Goal: Task Accomplishment & Management: Manage account settings

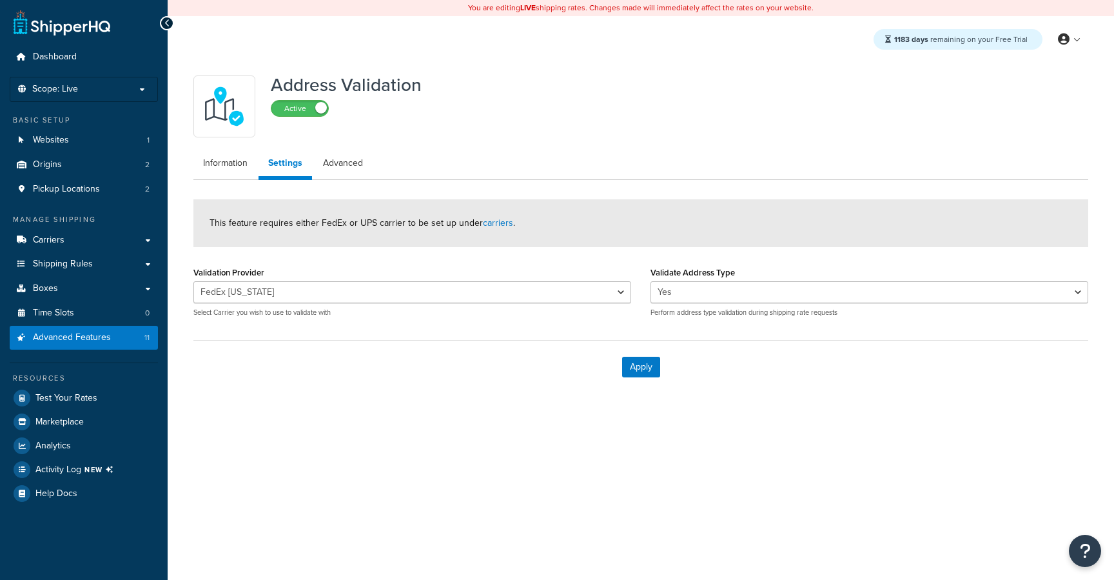
select select "138574"
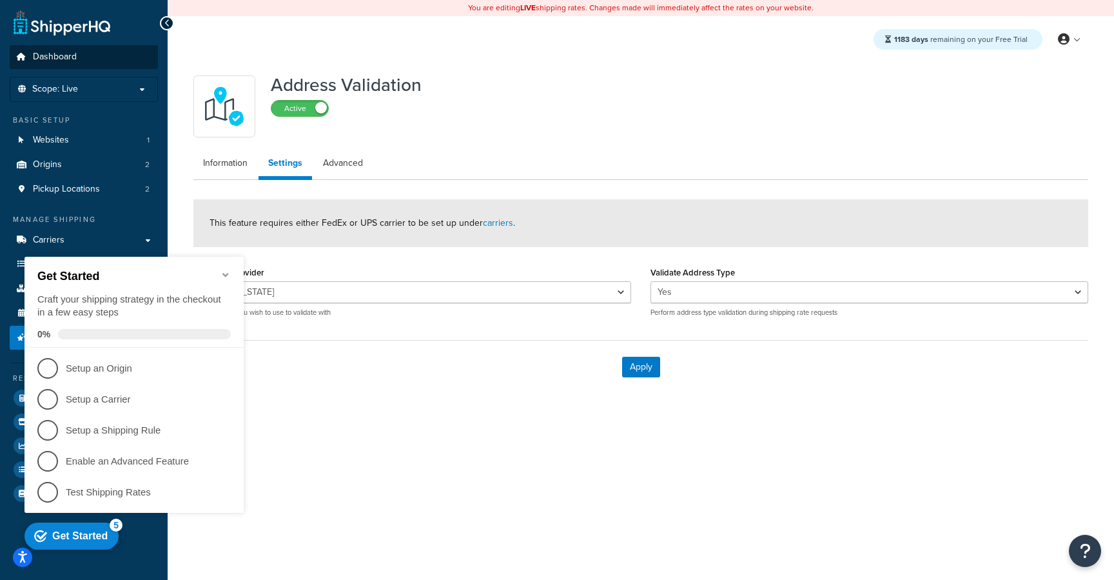
click at [84, 54] on link "Dashboard" at bounding box center [84, 57] width 148 height 24
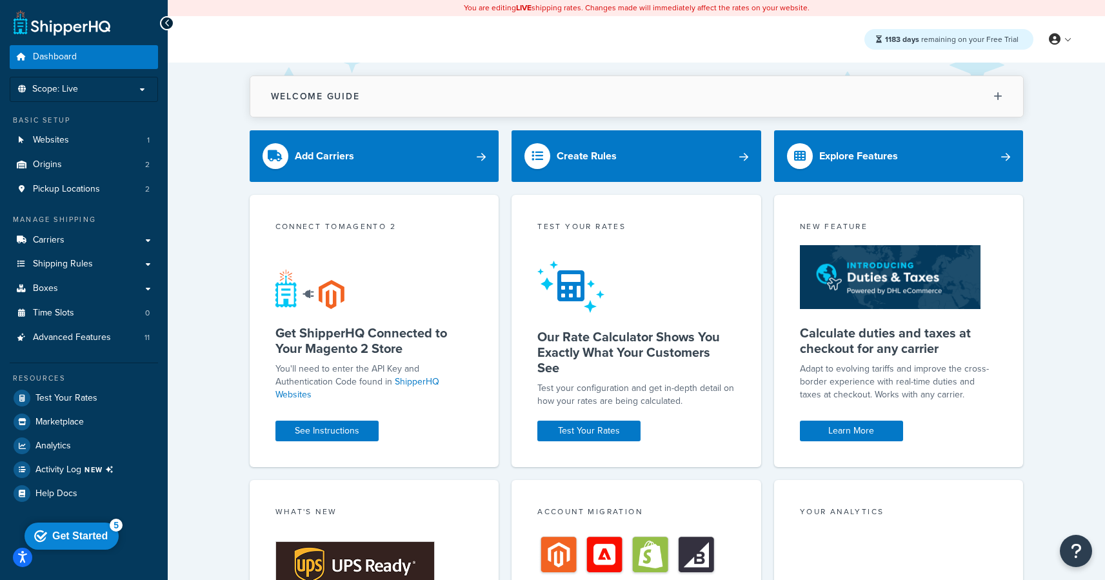
click at [568, 100] on button "Welcome Guide" at bounding box center [636, 96] width 773 height 41
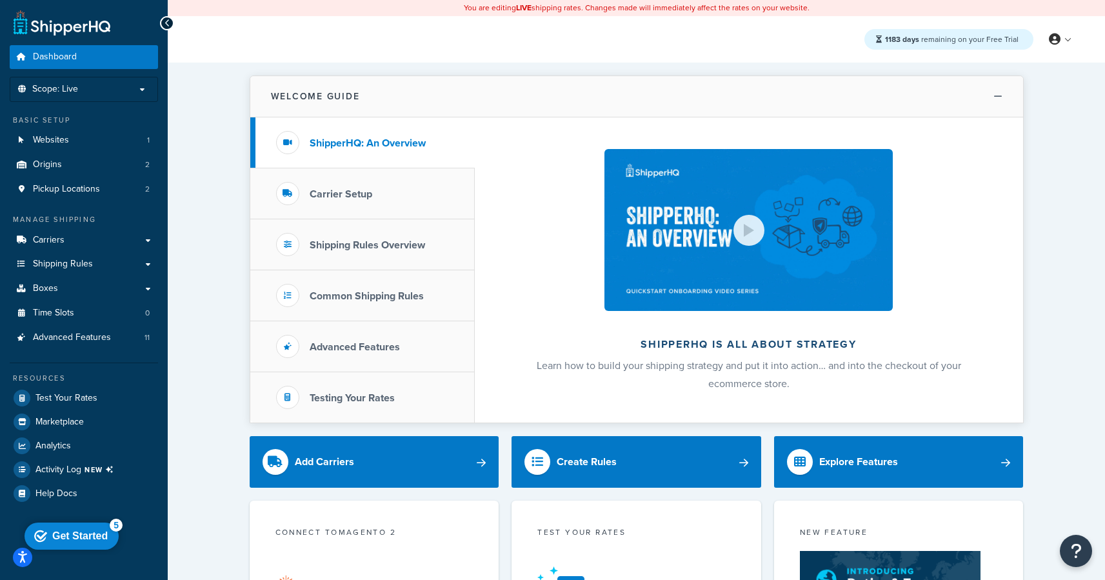
click at [568, 100] on button "Welcome Guide" at bounding box center [636, 96] width 773 height 41
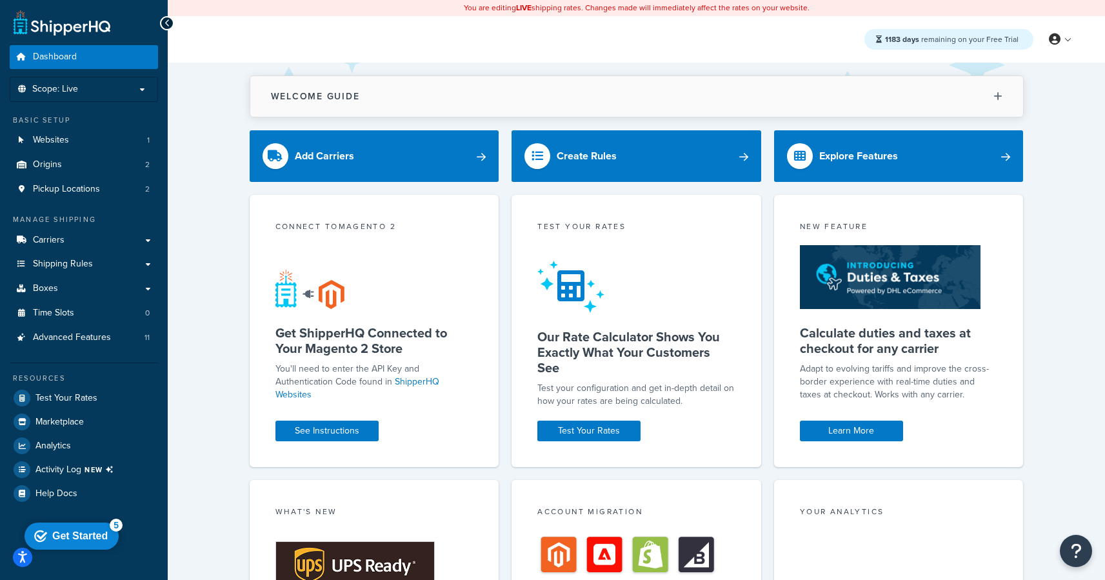
click at [568, 100] on button "Welcome Guide" at bounding box center [636, 96] width 773 height 41
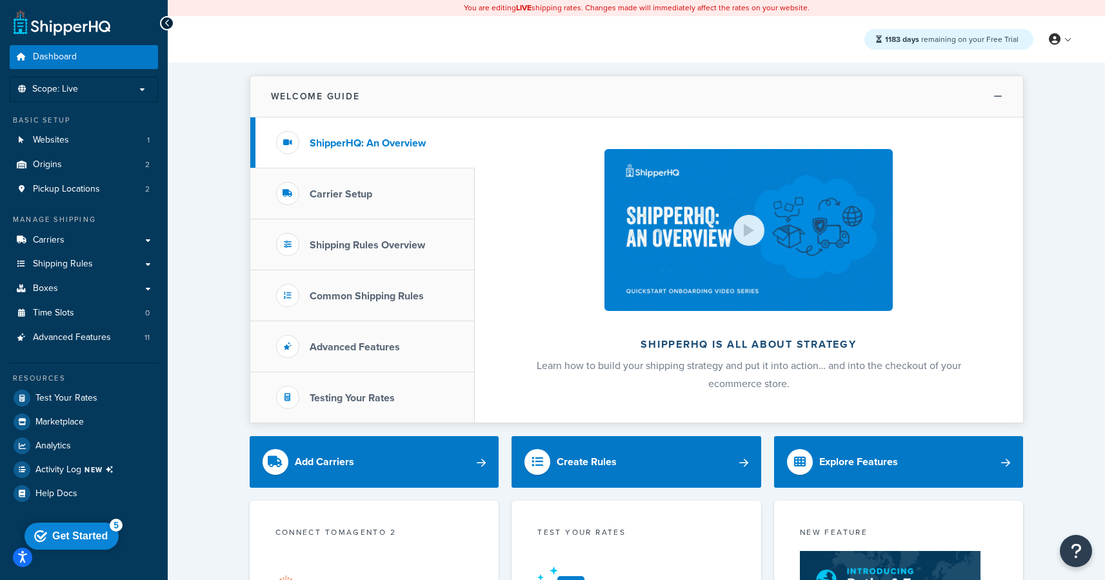
click at [568, 100] on button "Welcome Guide" at bounding box center [636, 96] width 773 height 41
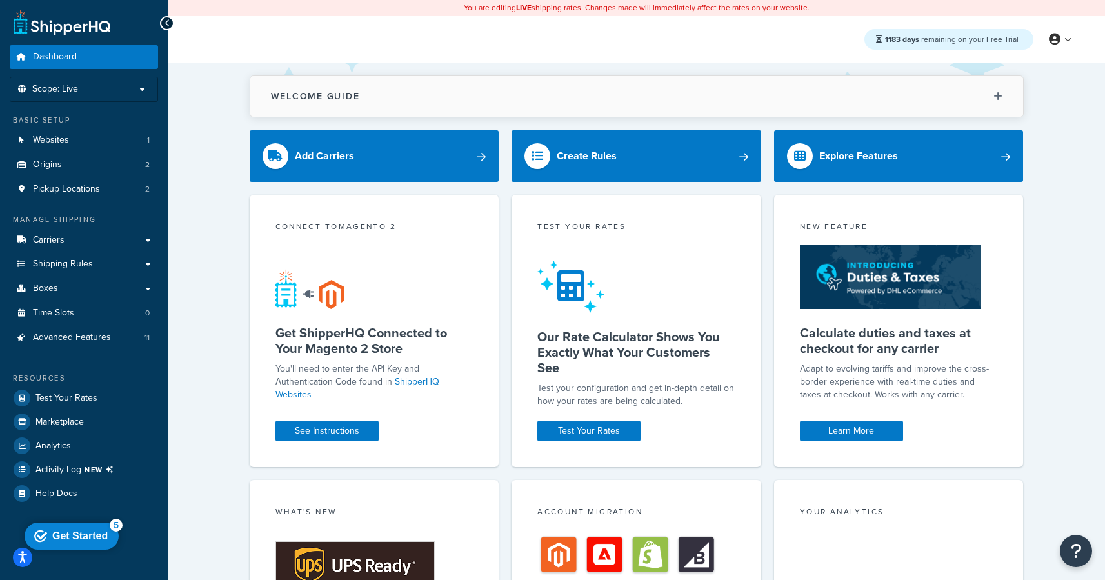
click at [568, 100] on button "Welcome Guide" at bounding box center [636, 96] width 773 height 41
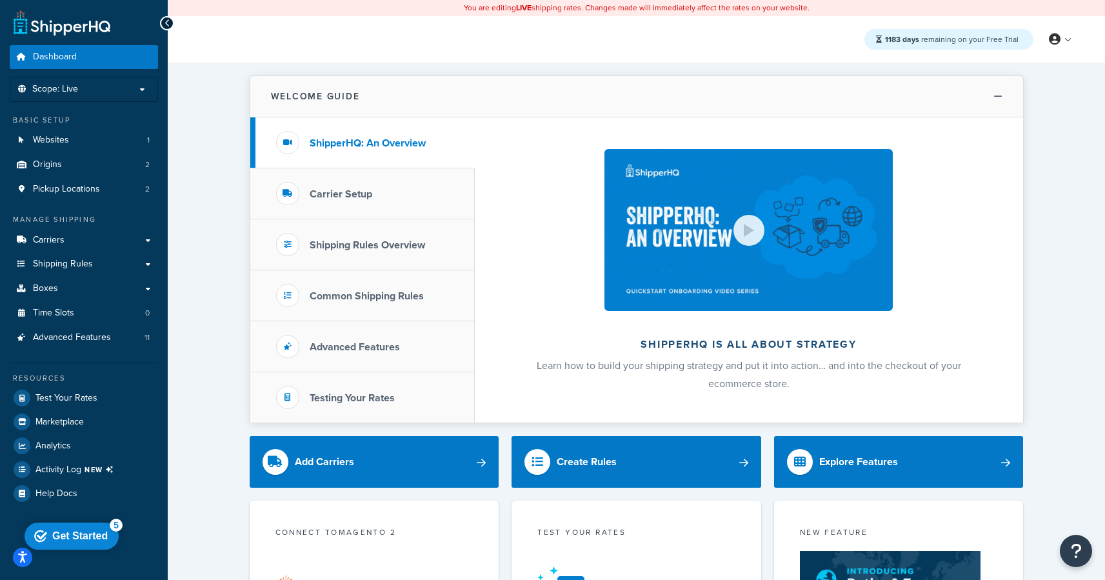
click at [568, 100] on button "Welcome Guide" at bounding box center [636, 96] width 773 height 41
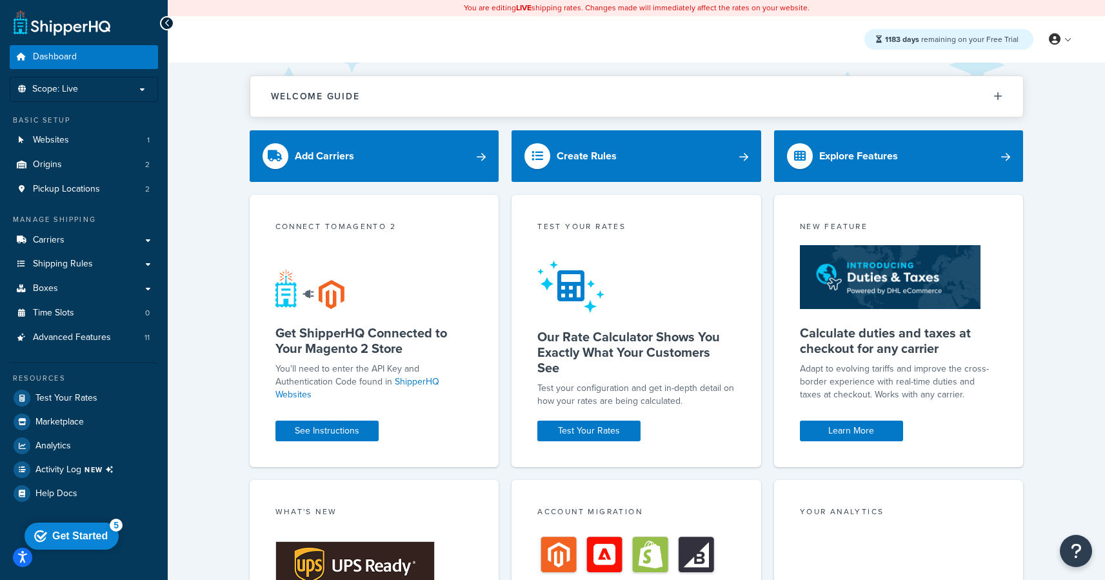
drag, startPoint x: 77, startPoint y: 533, endPoint x: 77, endPoint y: 807, distance: 274.1
click at [77, 532] on div "Get Started" at bounding box center [79, 536] width 55 height 12
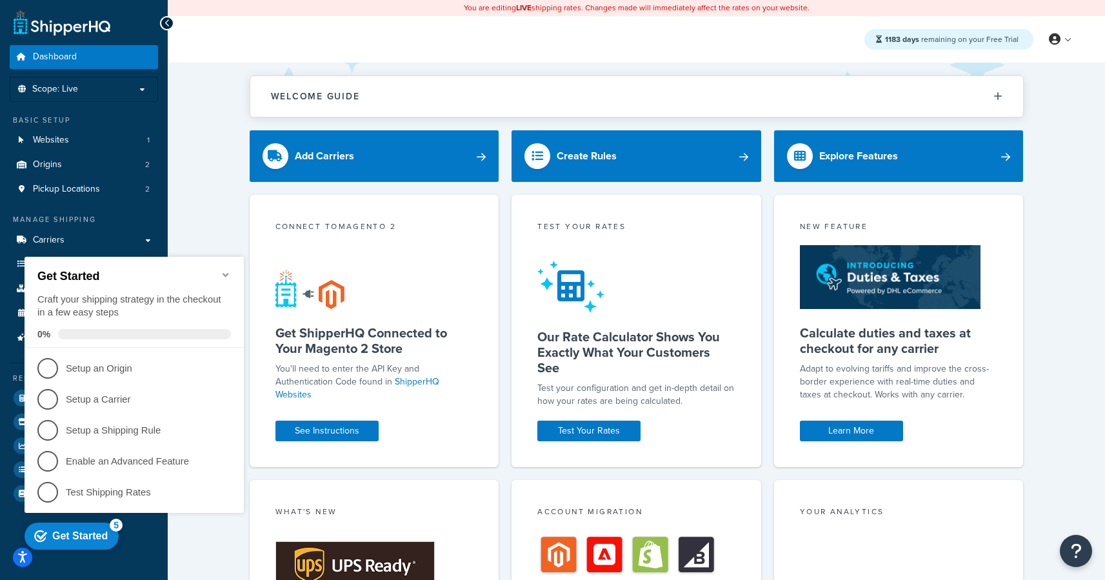
click at [76, 526] on div "checkmark Get Started 5" at bounding box center [72, 535] width 94 height 27
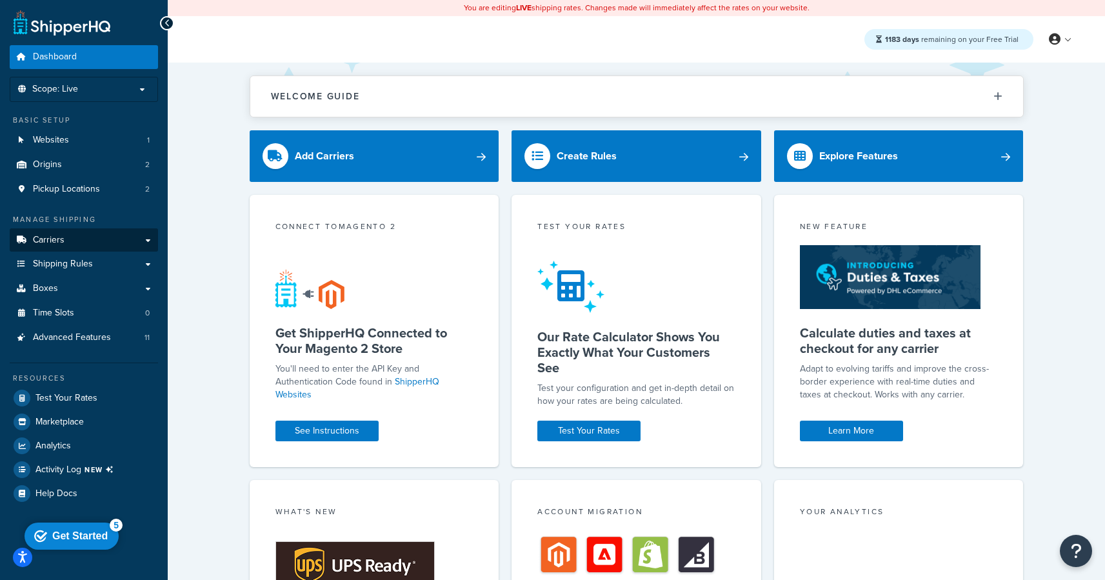
click at [122, 246] on link "Carriers" at bounding box center [84, 240] width 148 height 24
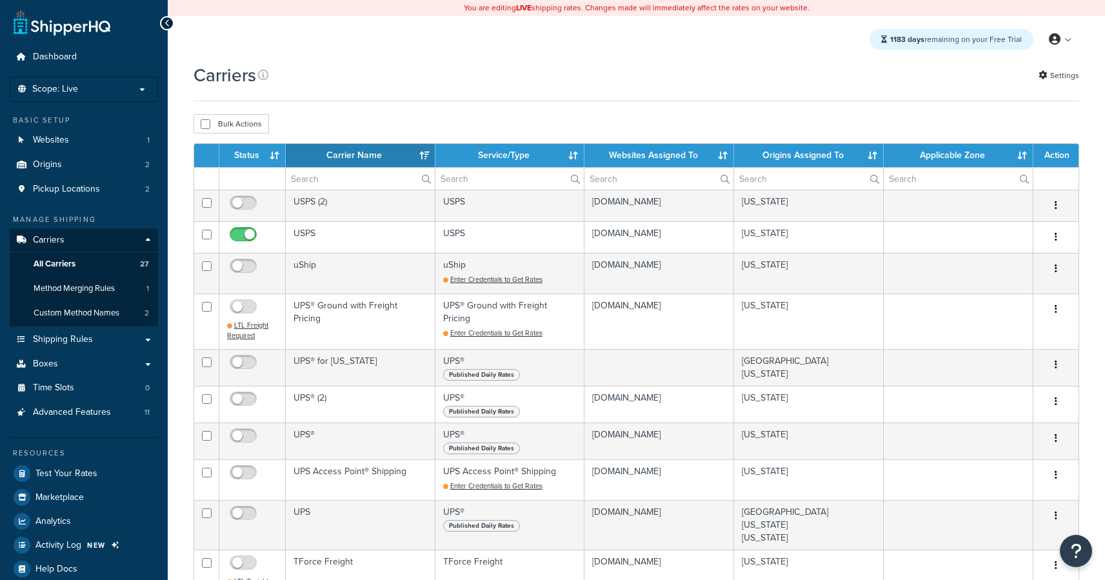
select select "15"
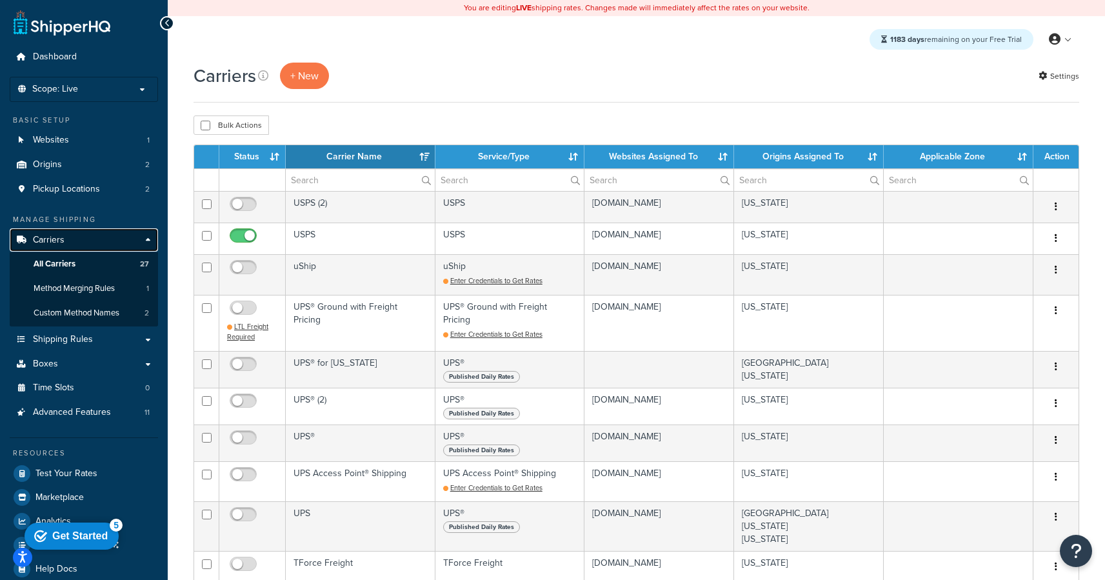
click at [118, 233] on link "Carriers" at bounding box center [84, 240] width 148 height 24
select select "15"
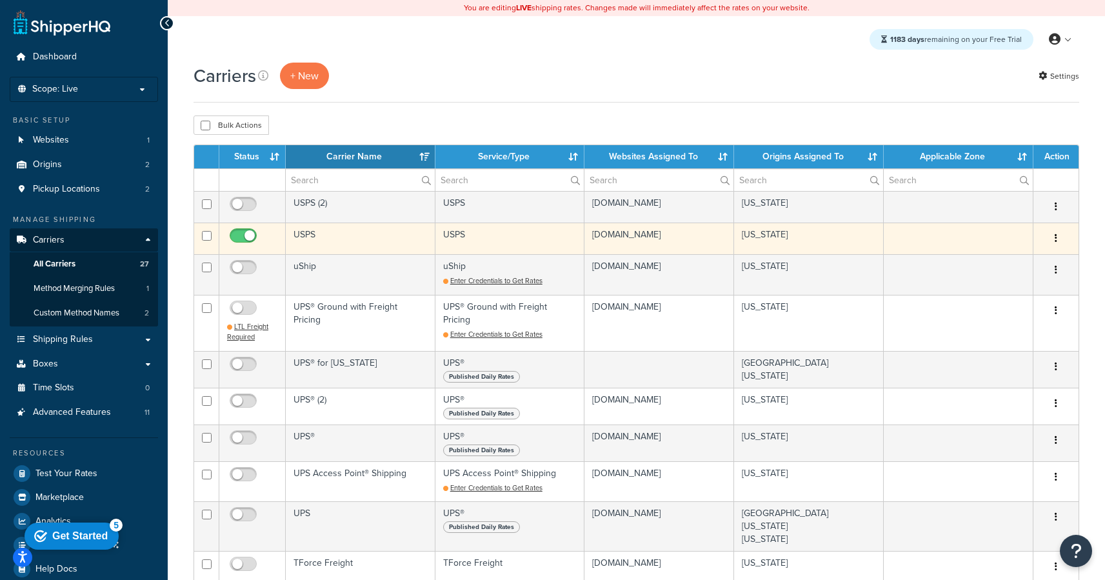
click at [366, 245] on td "USPS" at bounding box center [361, 238] width 150 height 32
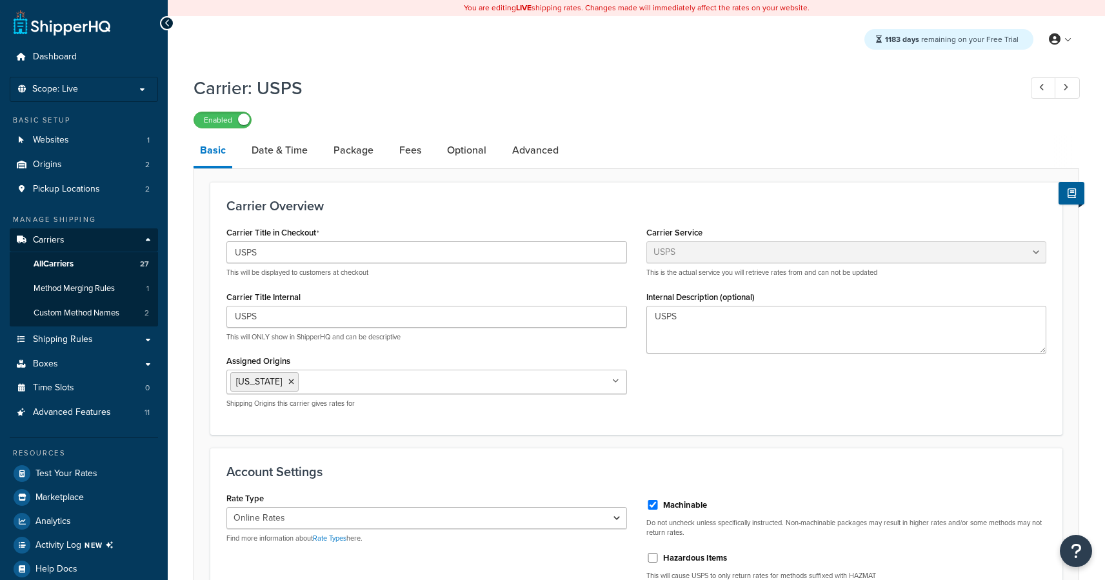
select select "usps"
select select "ONLINE"
click at [299, 153] on link "Date & Time" at bounding box center [279, 150] width 69 height 31
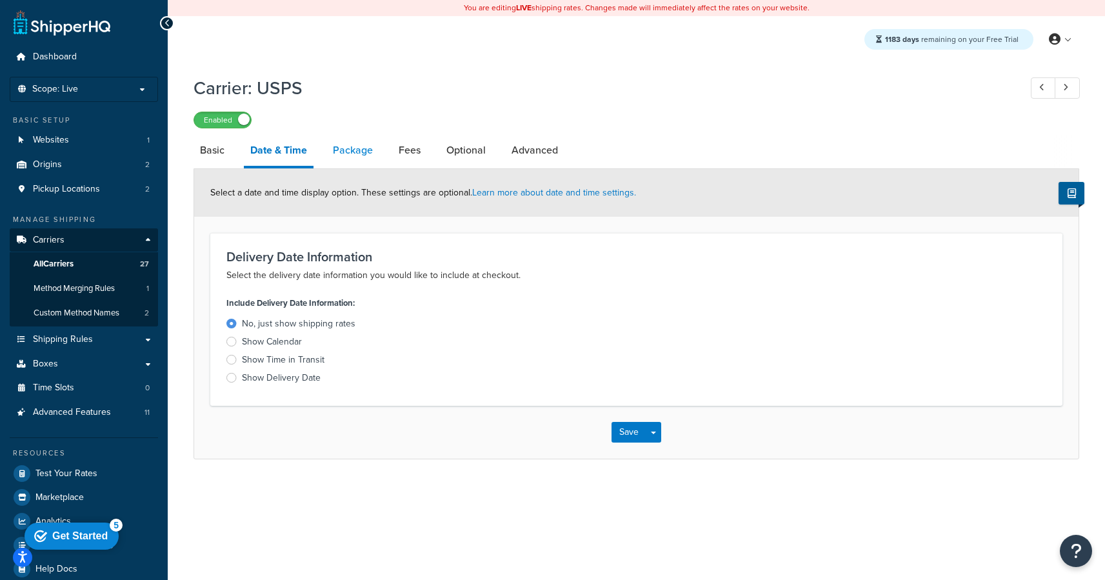
click at [373, 157] on link "Package" at bounding box center [352, 150] width 53 height 31
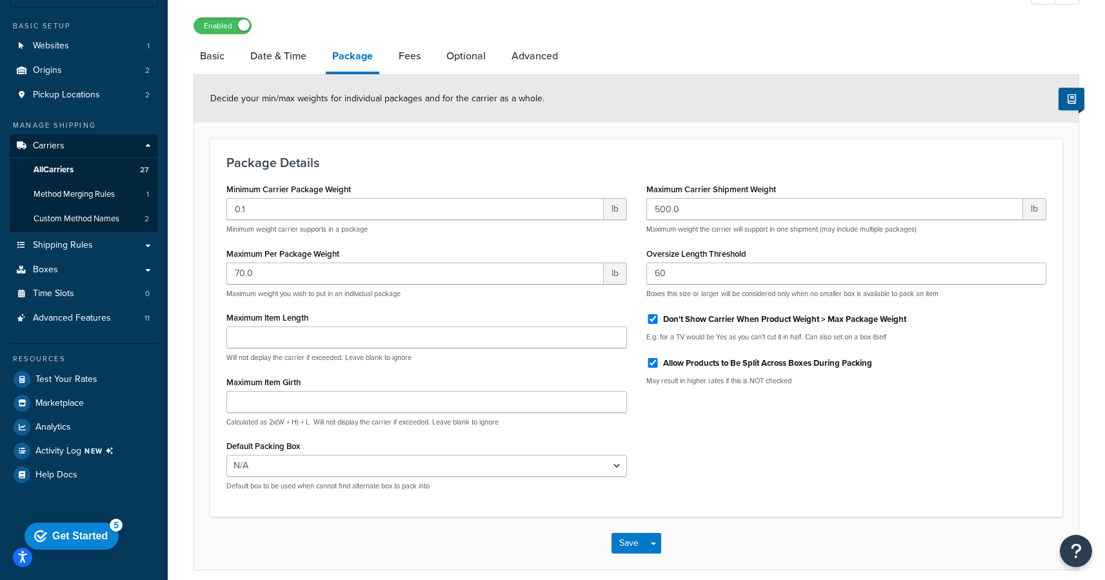
scroll to position [103, 0]
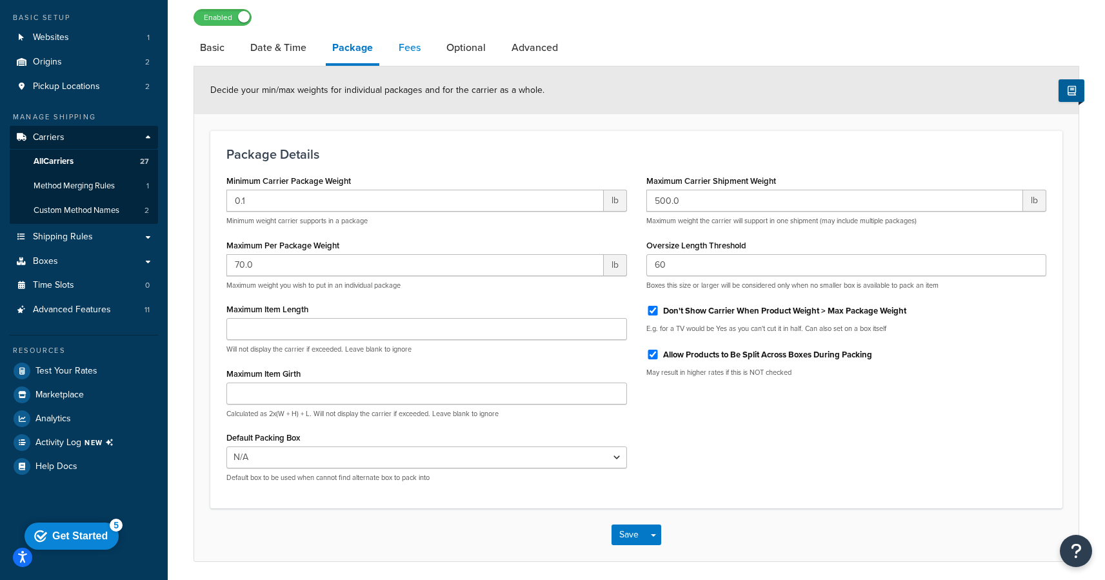
click at [416, 50] on link "Fees" at bounding box center [409, 47] width 35 height 31
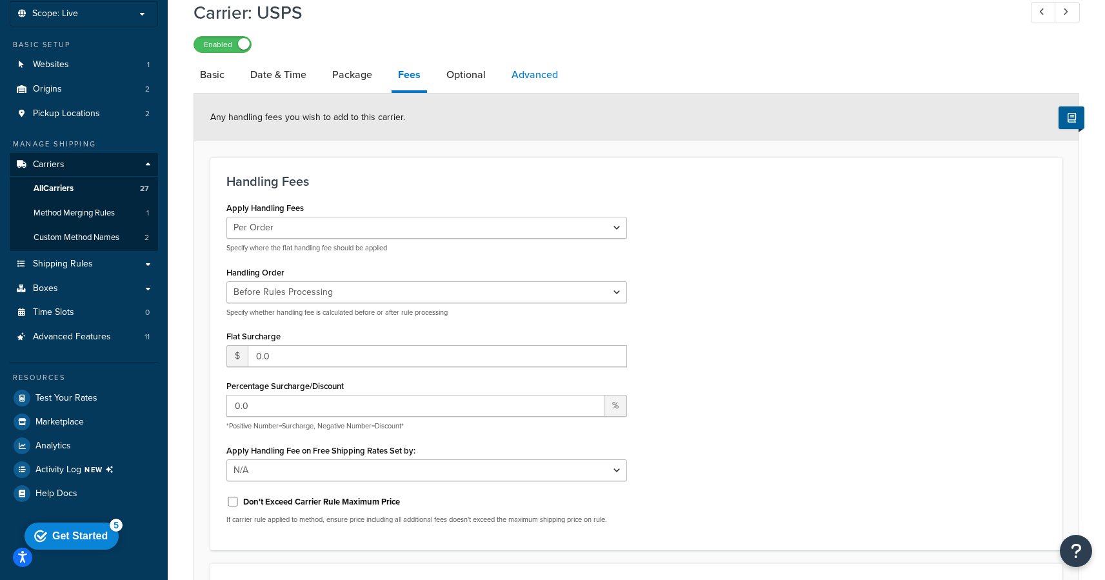
scroll to position [59, 0]
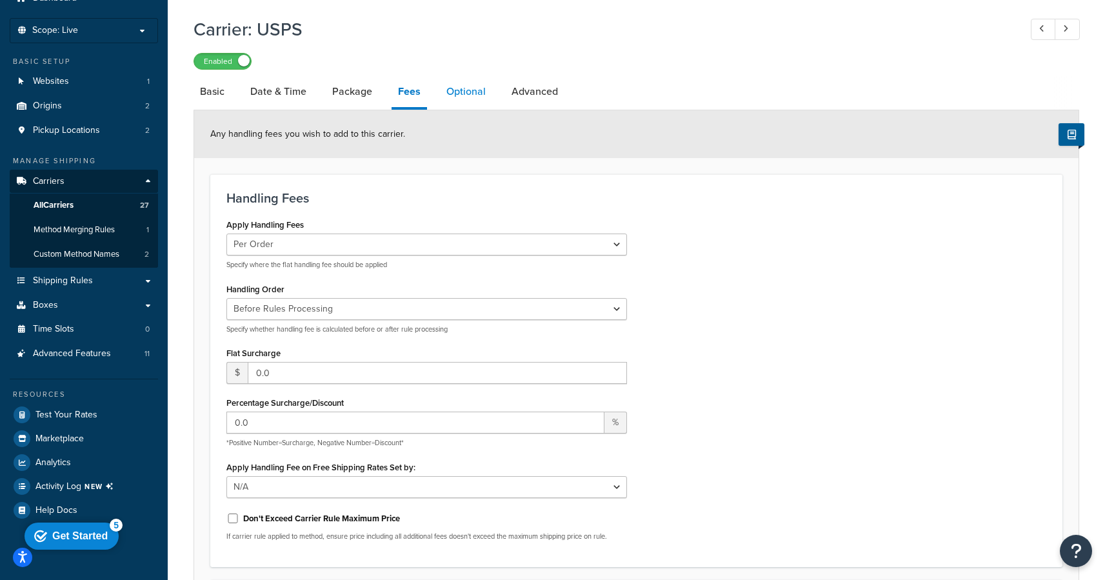
click at [473, 82] on link "Optional" at bounding box center [466, 91] width 52 height 31
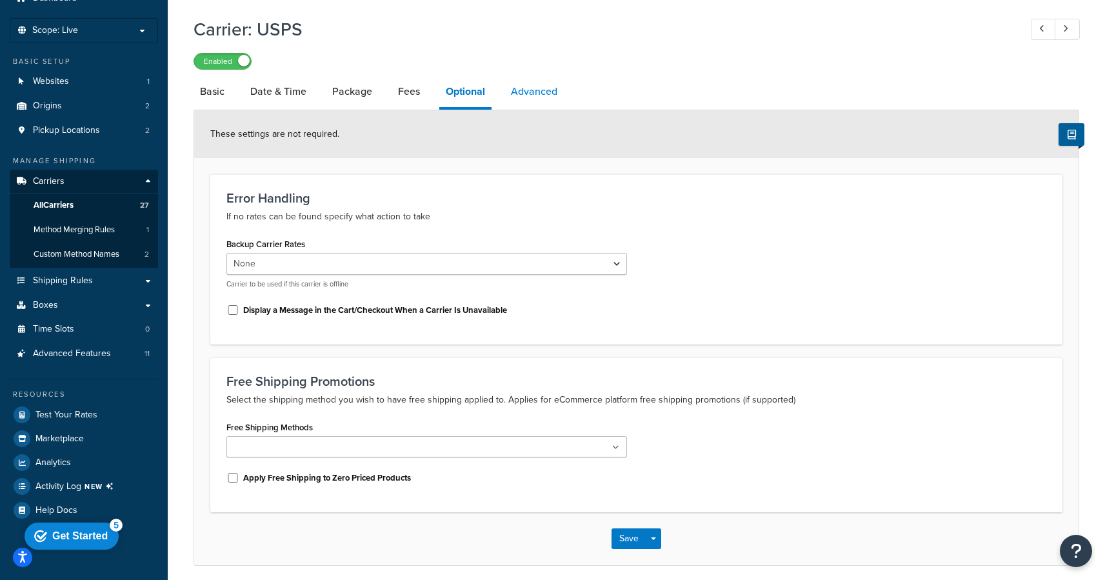
click at [549, 89] on link "Advanced" at bounding box center [533, 91] width 59 height 31
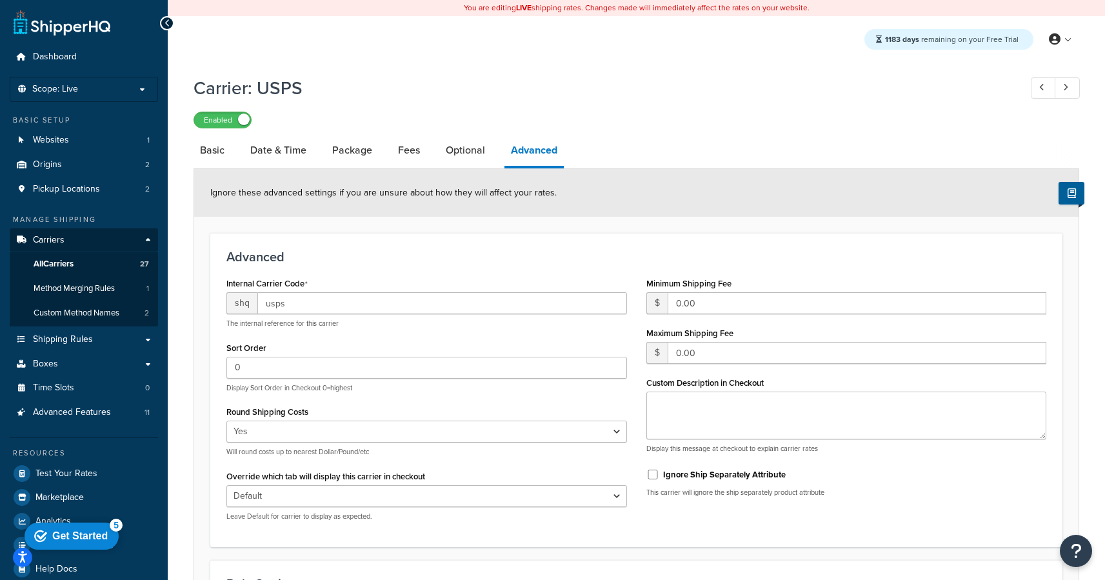
click at [691, 97] on h1 "Carrier: USPS" at bounding box center [599, 87] width 813 height 25
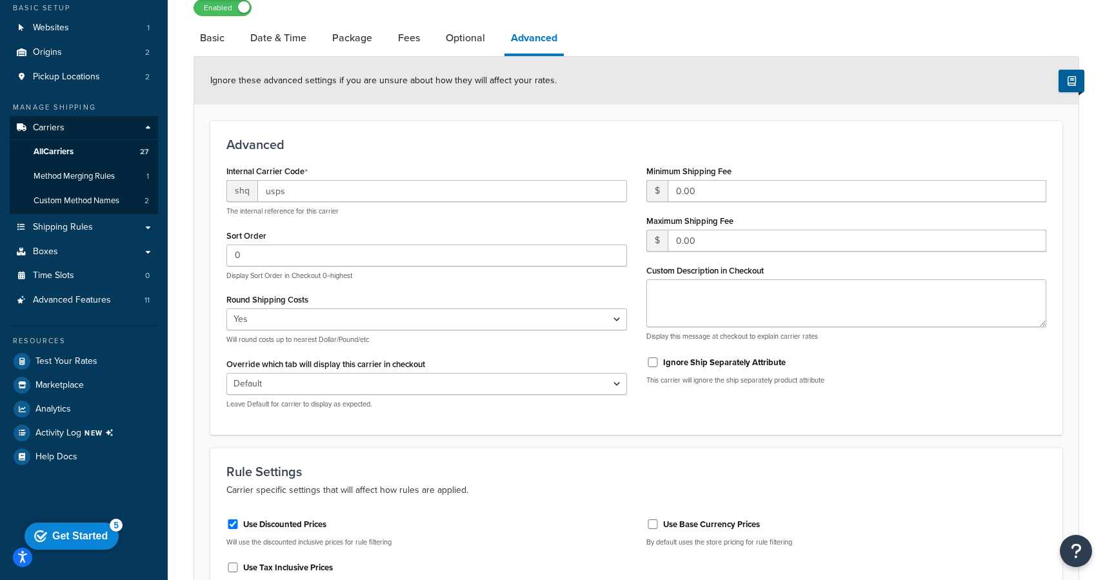
scroll to position [46, 0]
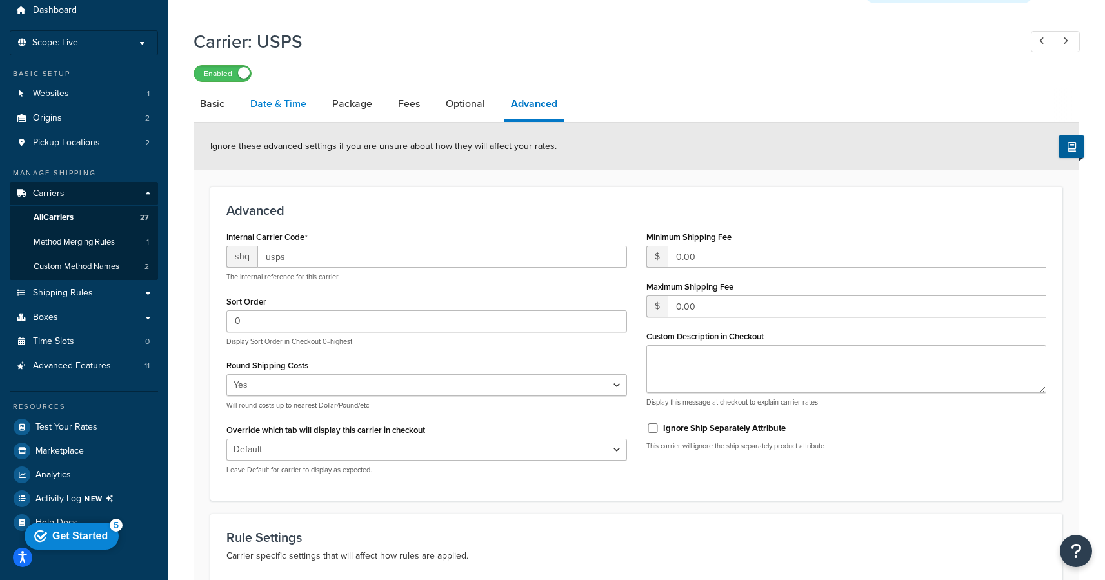
click at [290, 107] on link "Date & Time" at bounding box center [278, 103] width 69 height 31
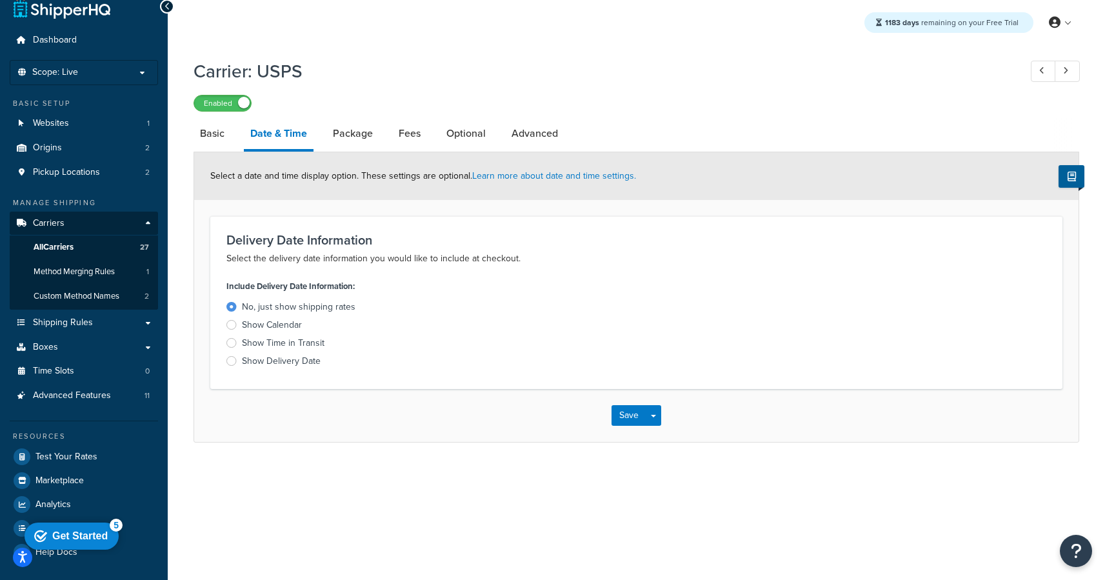
click at [355, 108] on div "Enabled" at bounding box center [635, 103] width 885 height 18
click at [346, 141] on link "Package" at bounding box center [352, 133] width 53 height 31
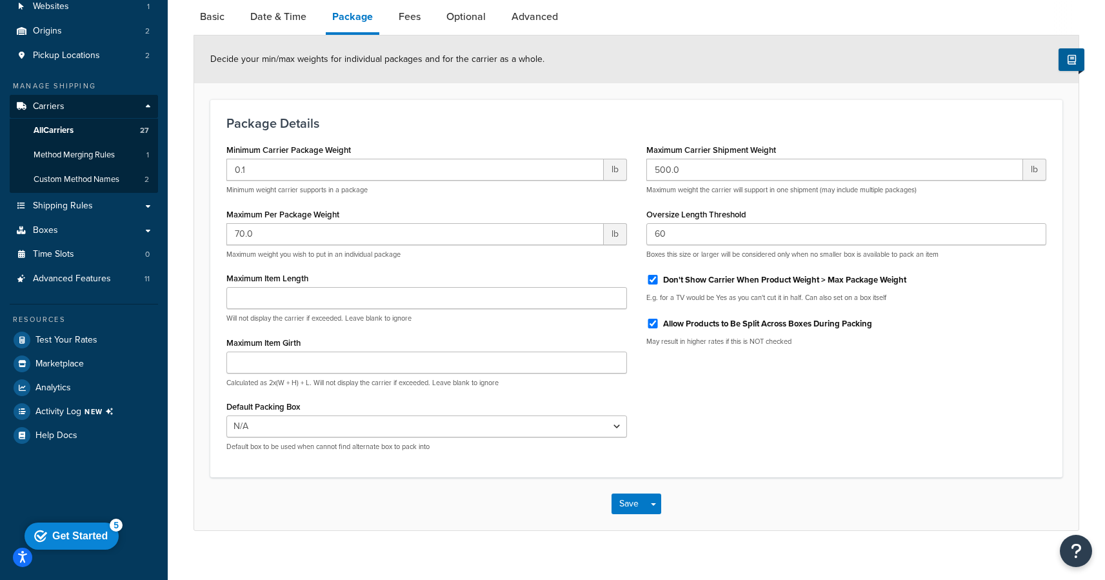
scroll to position [125, 0]
